Goal: Information Seeking & Learning: Learn about a topic

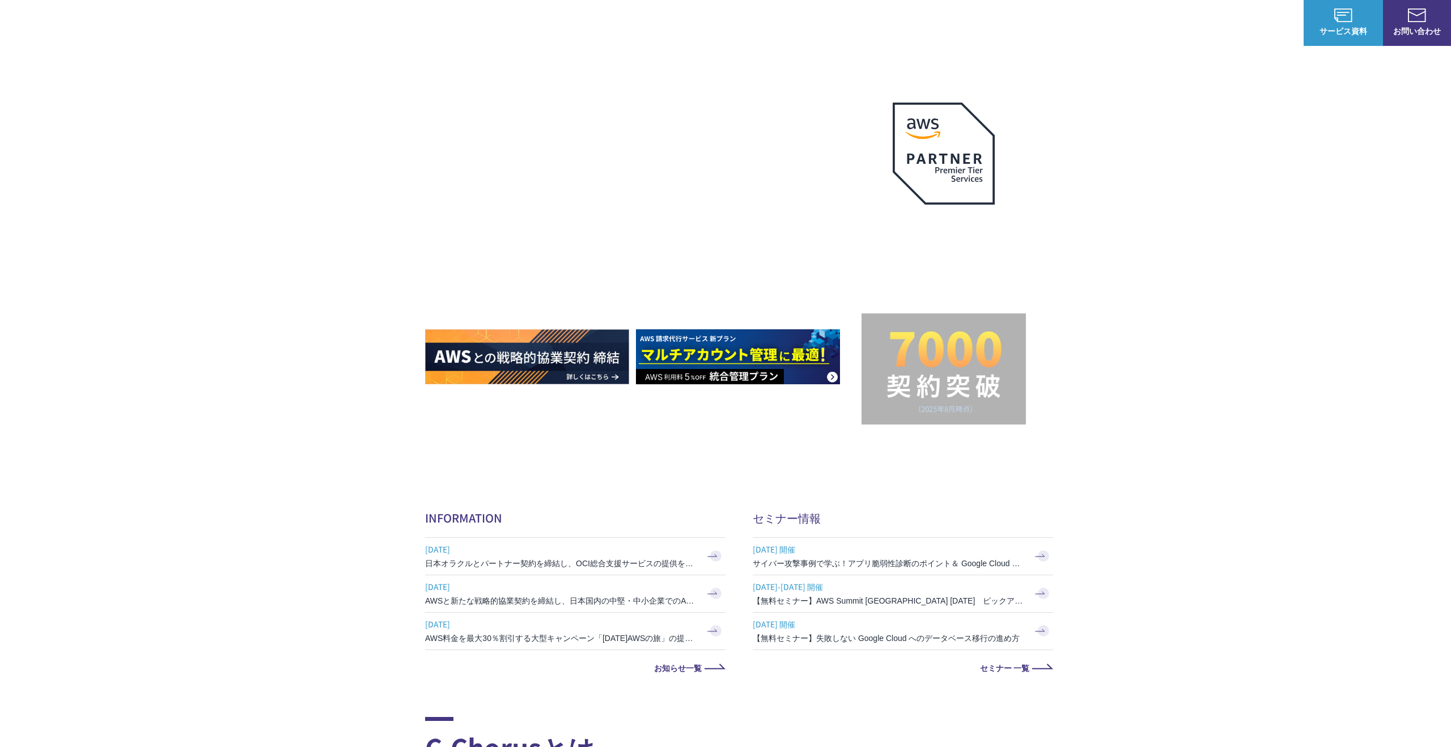
click at [492, 100] on link "AWS請求代行サービス" at bounding box center [474, 96] width 80 height 11
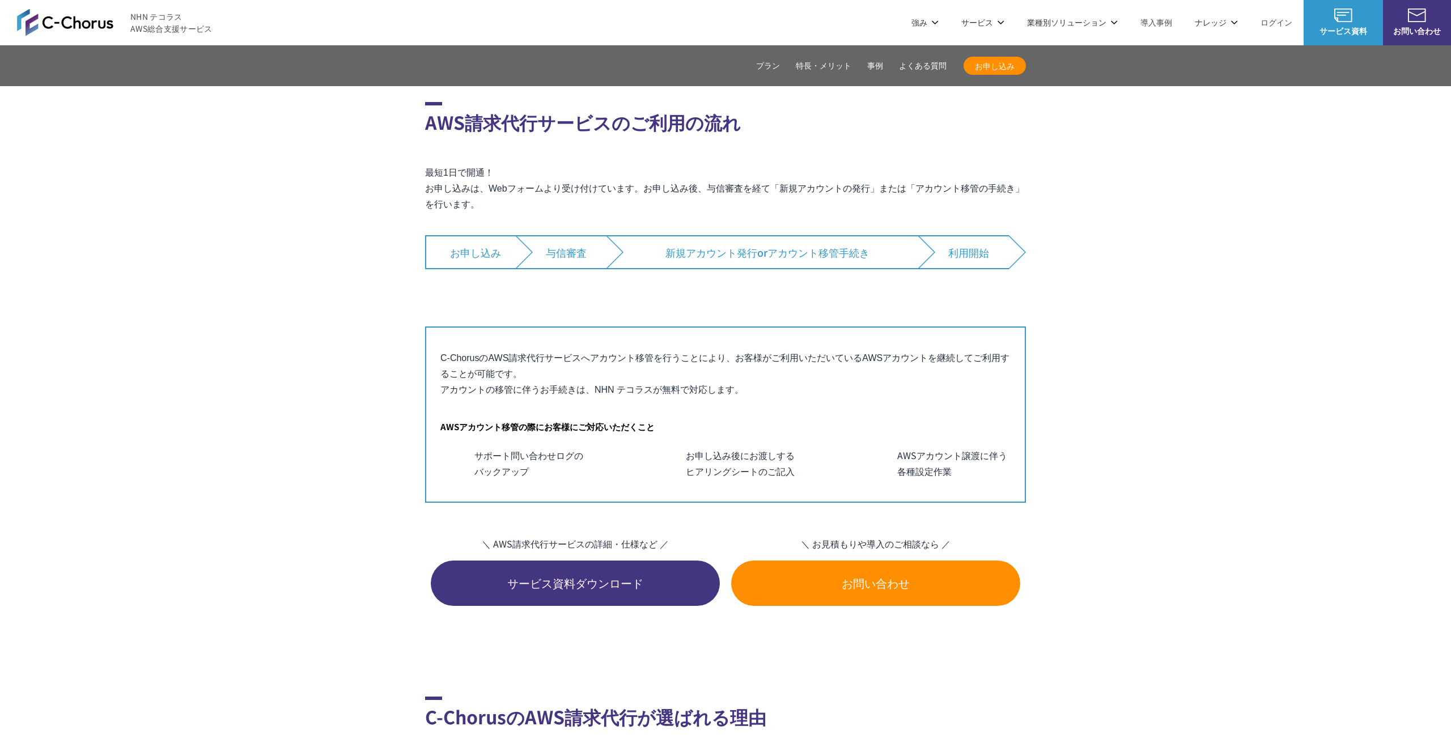
scroll to position [6231, 0]
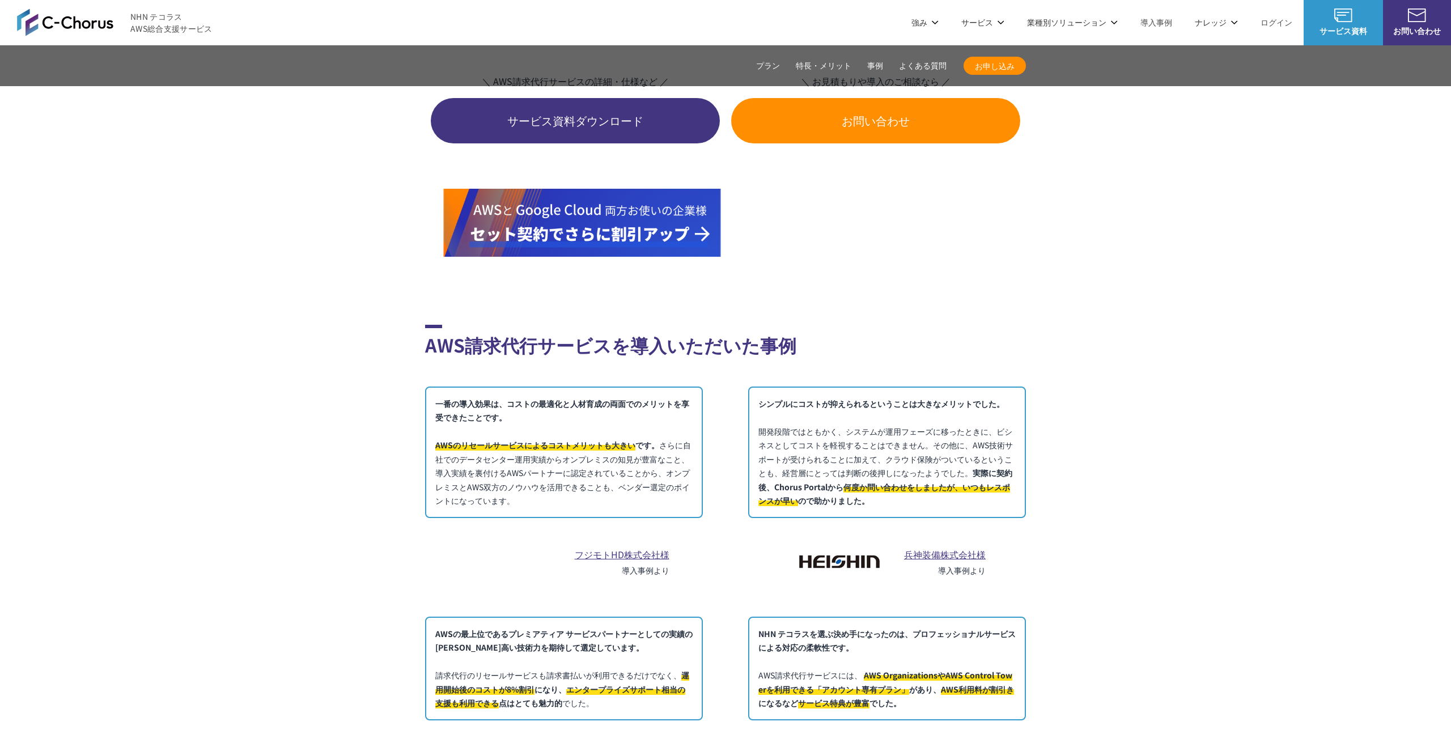
click at [959, 547] on link "兵神装備株式会社様" at bounding box center [945, 554] width 82 height 14
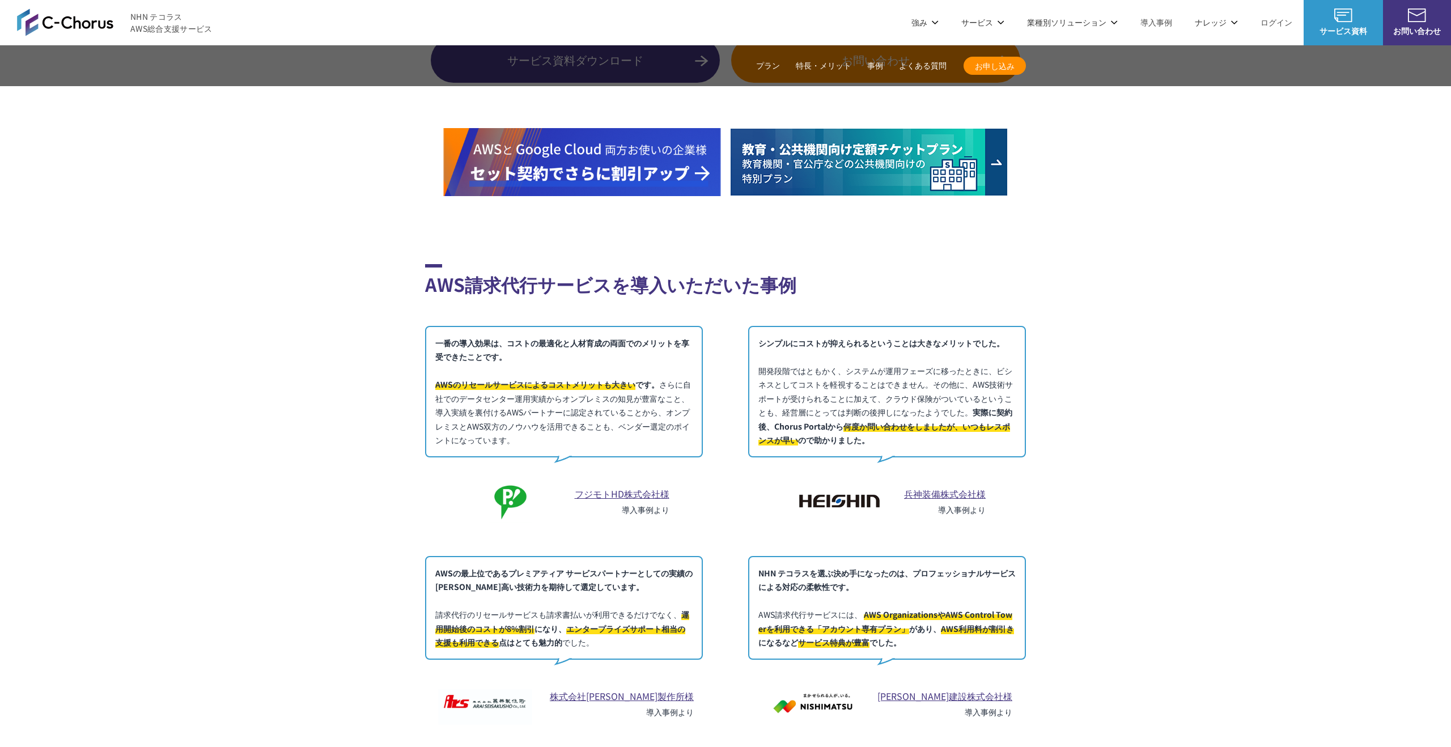
scroll to position [6245, 0]
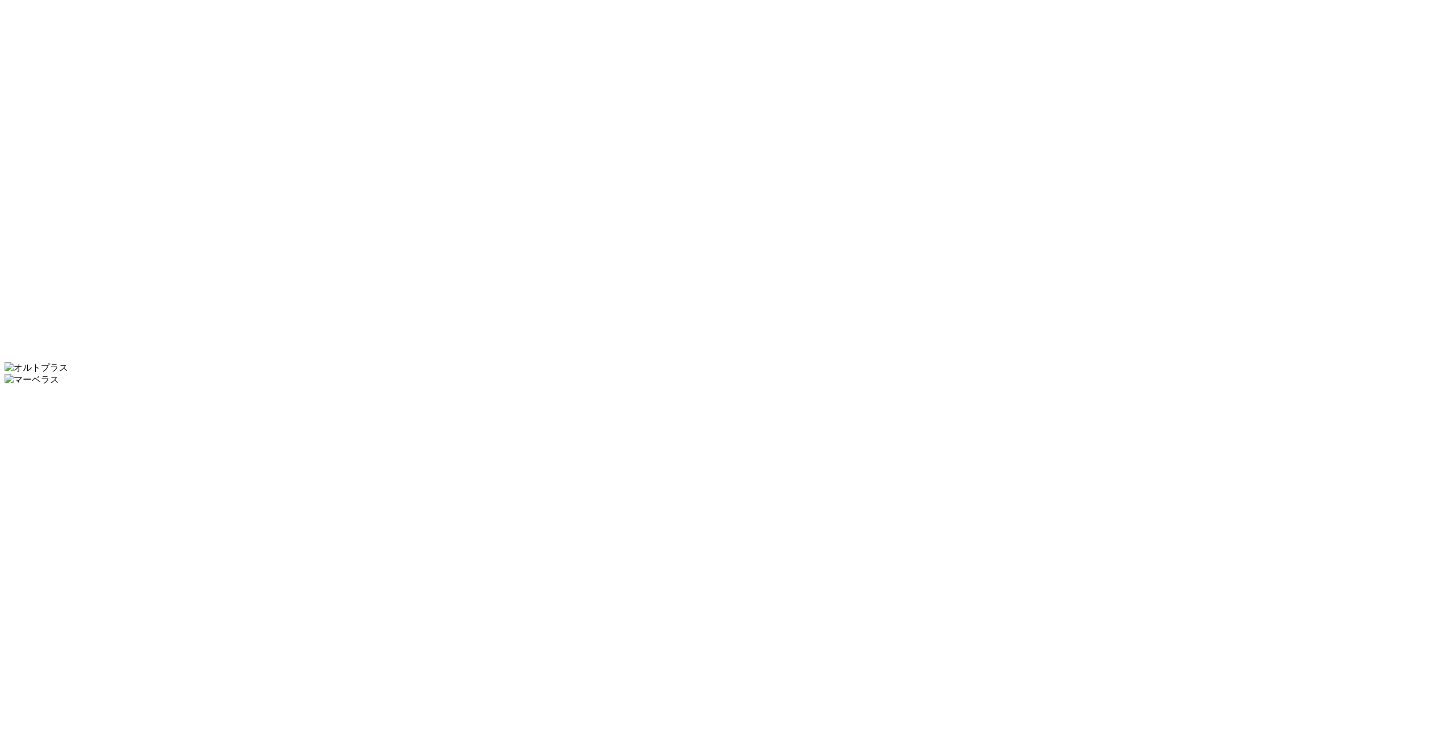
scroll to position [6425, 0]
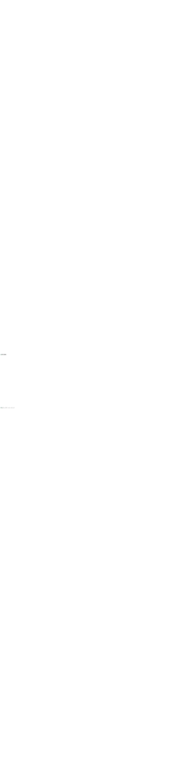
scroll to position [3105, 0]
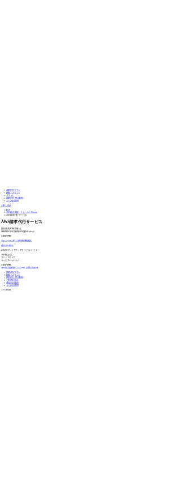
scroll to position [2058, 0]
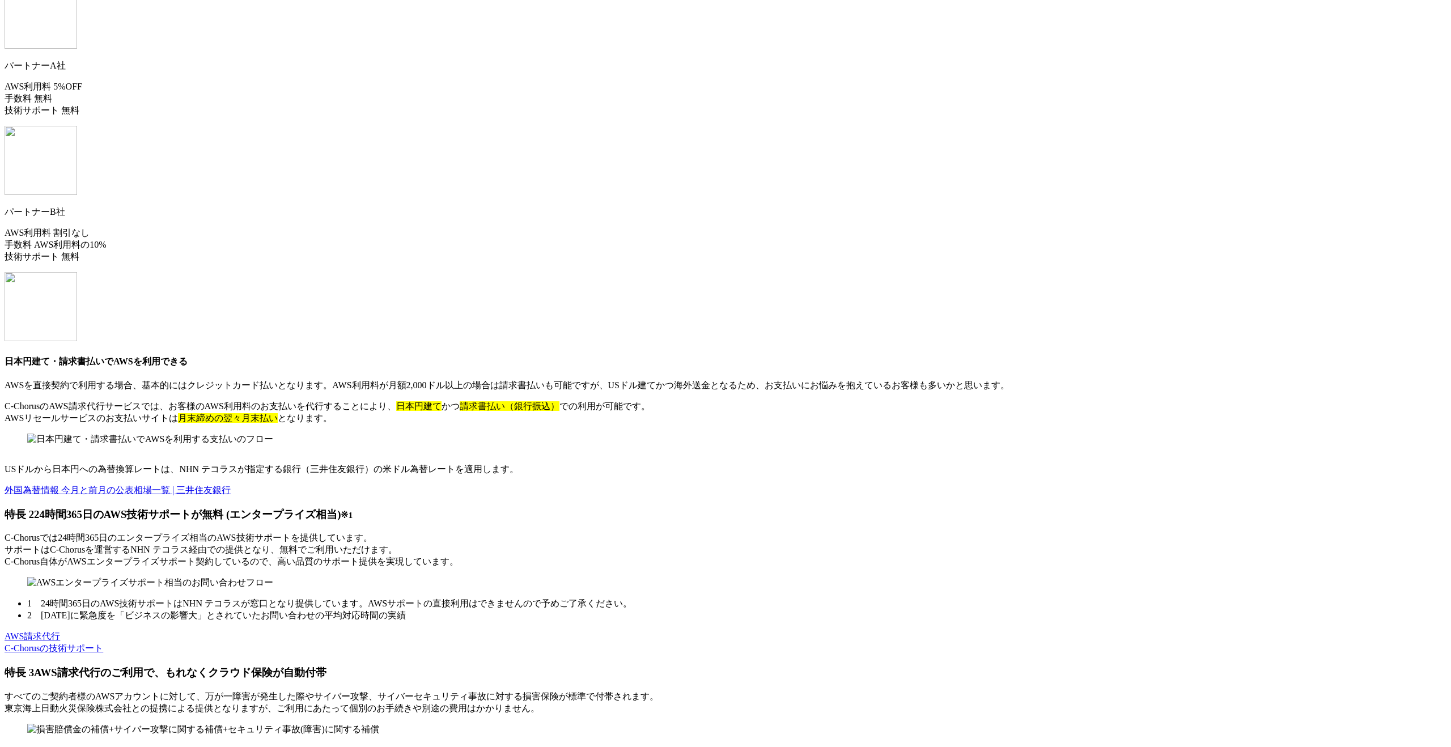
scroll to position [6673, 0]
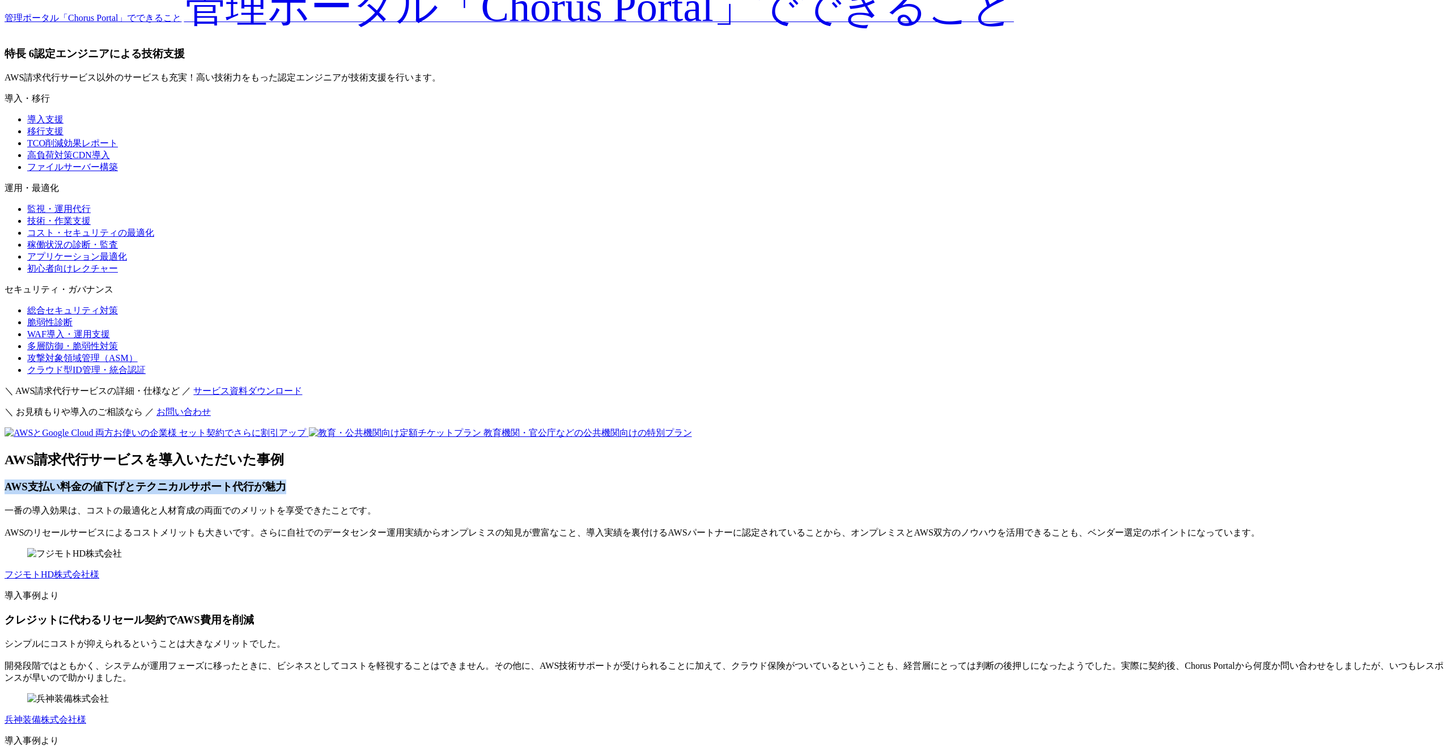
drag, startPoint x: 689, startPoint y: 104, endPoint x: 422, endPoint y: 100, distance: 266.9
click at [422, 100] on section "AWS請求代行サービスの特長・メリット 特長 1 AWS利用料金が割引 特長 2 24時間365日の AWS技術サポートが 無料 (エンタープライズ相当) ※…" at bounding box center [726, 236] width 1442 height 3211
copy h3 "AWS支払い料金の値下げとテクニカルサポート代行が魅力"
click at [99, 569] on link "フジモトHD株式会社様" at bounding box center [52, 574] width 95 height 10
click at [86, 715] on link "兵神装備株式会社様" at bounding box center [46, 720] width 82 height 10
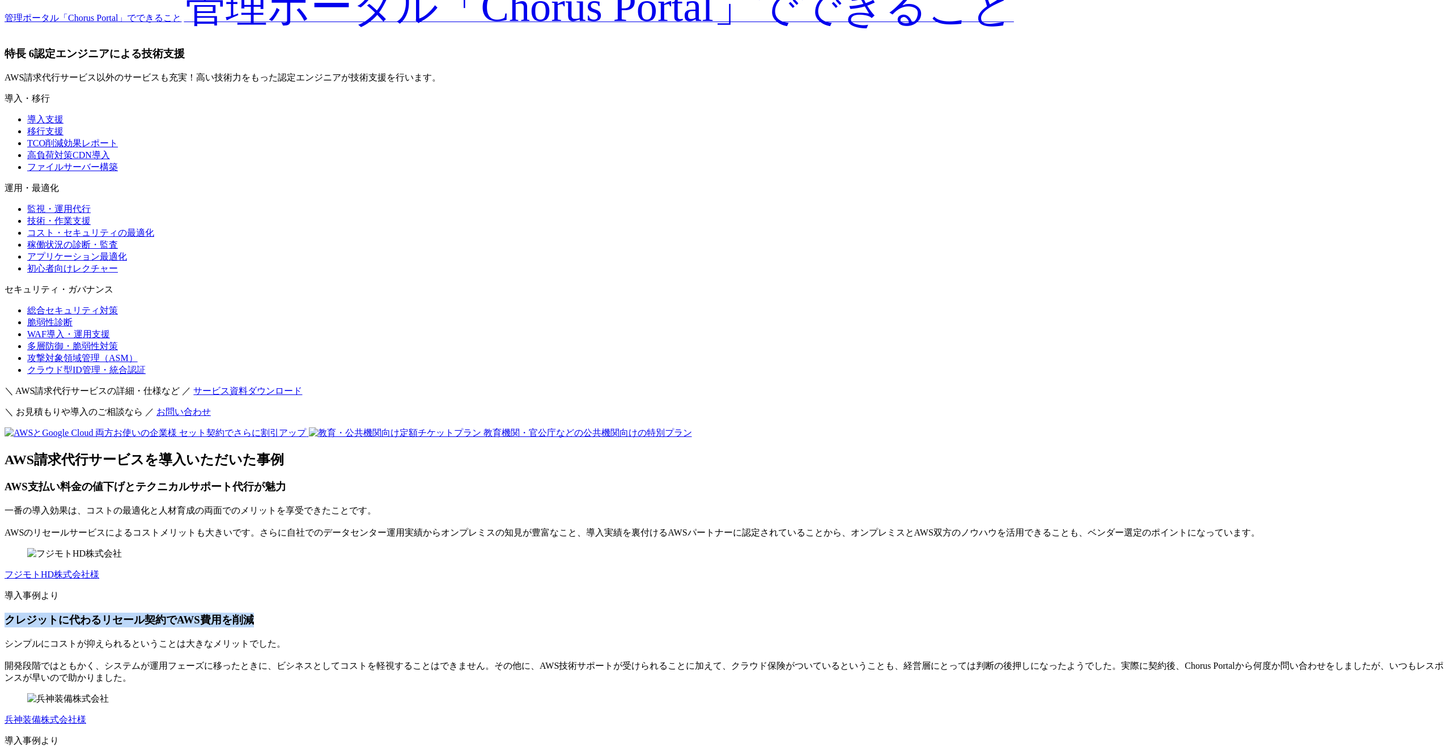
drag, startPoint x: 984, startPoint y: 101, endPoint x: 749, endPoint y: 105, distance: 235.2
click at [749, 613] on h3 "クレジットに代わるリセール契約でAWS費用を削減" at bounding box center [726, 620] width 1442 height 15
copy h3 "クレジットに代わるリセール契約でAWS費用を削減"
